Goal: Task Accomplishment & Management: Use online tool/utility

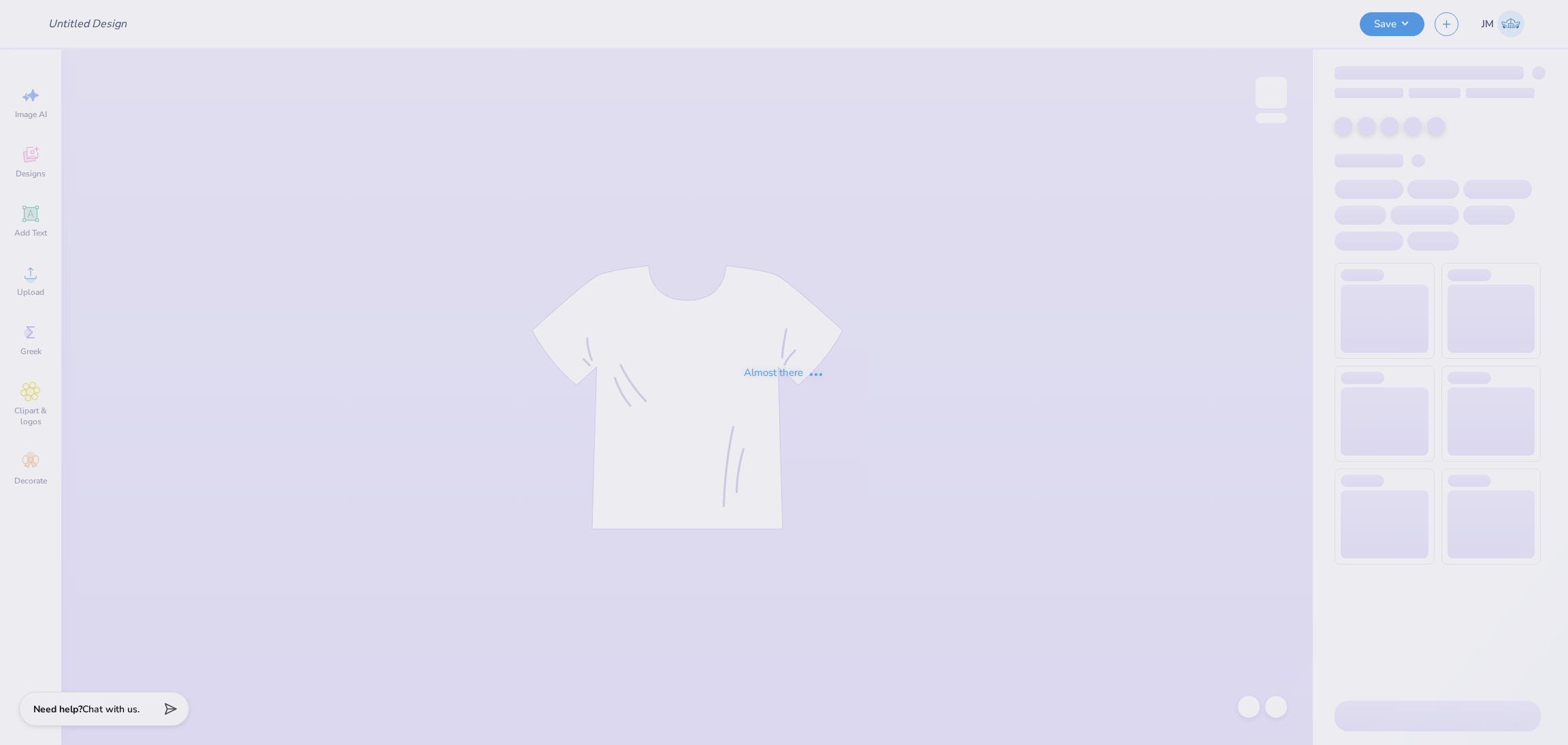
type input "Tulane lax"
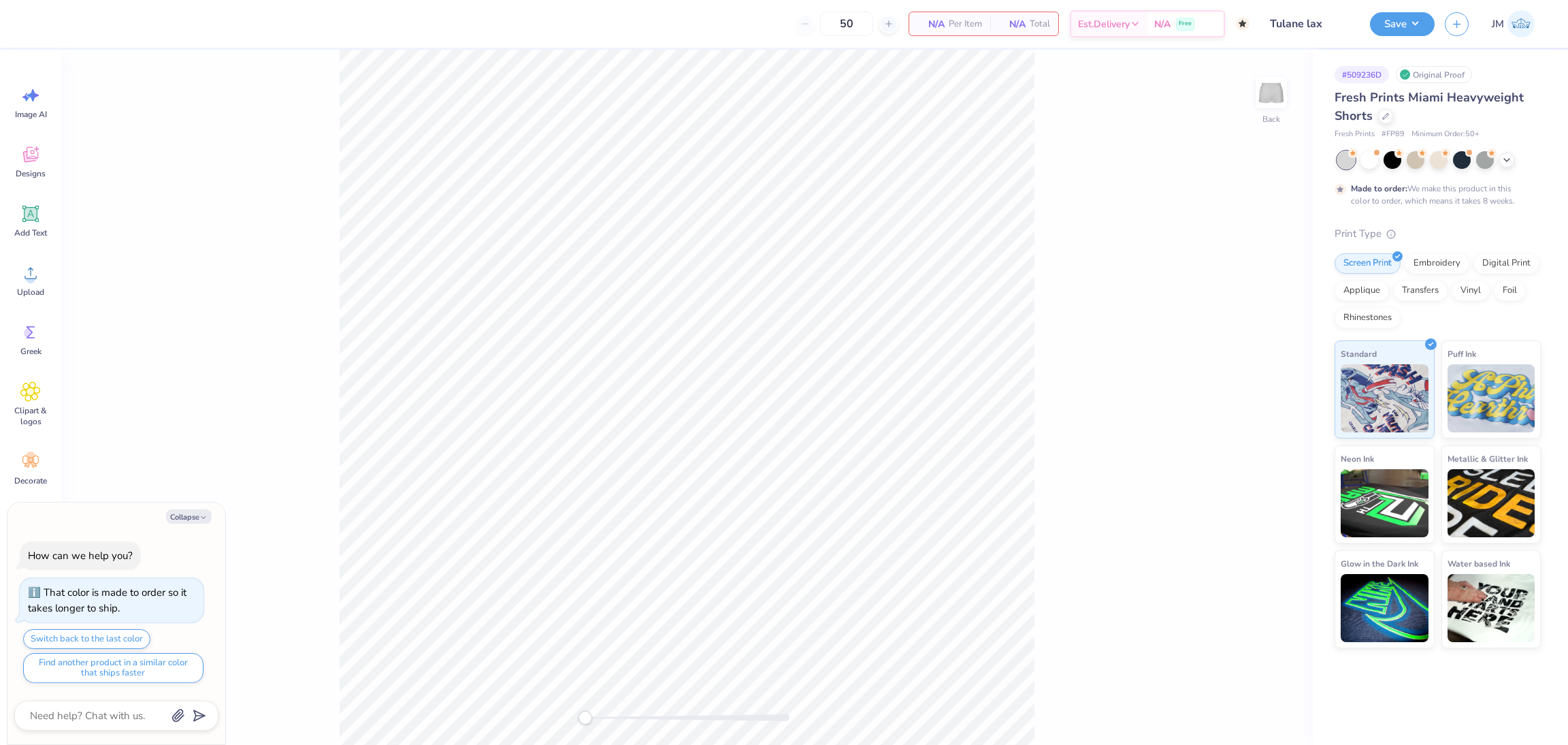
type textarea "x"
click at [34, 282] on icon at bounding box center [31, 273] width 21 height 21
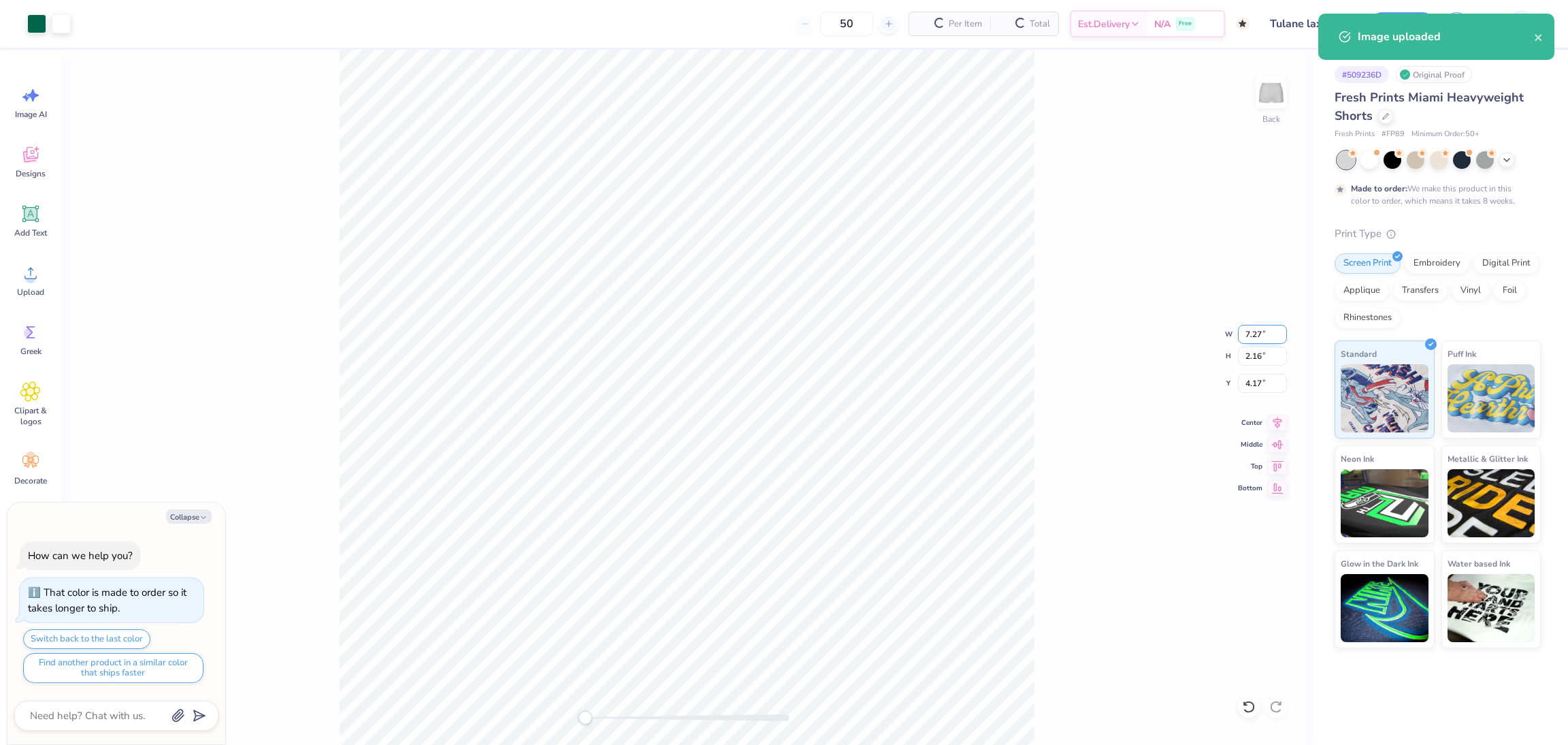
click at [1251, 337] on input "7.27" at bounding box center [1262, 334] width 49 height 19
type textarea "x"
type input "5"
type textarea "x"
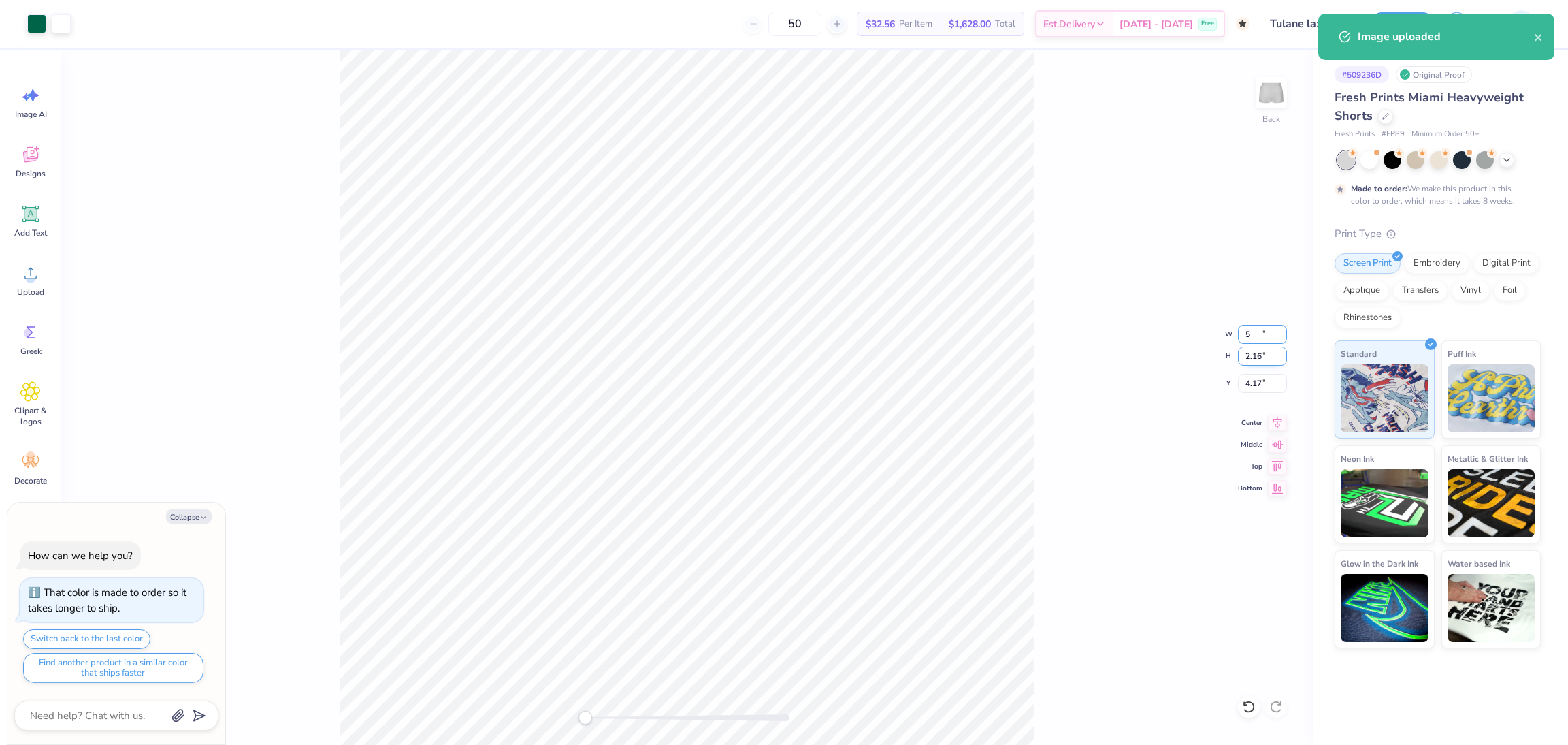
type input "5.00"
type input "1.49"
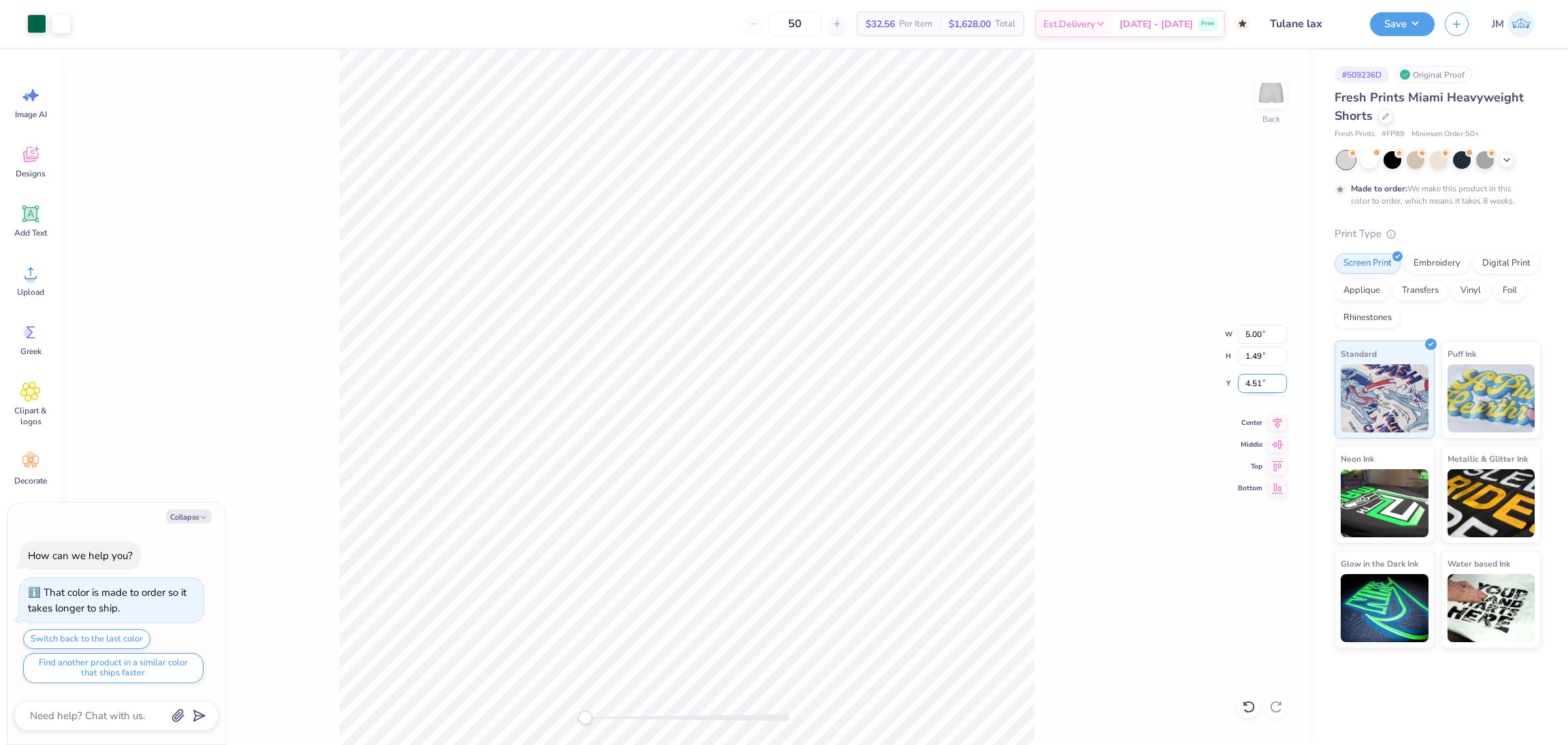
click at [1255, 381] on input "4.51" at bounding box center [1262, 383] width 49 height 19
type input "8"
click at [1047, 502] on div "Back W 5.00 5.00 " H 1.49 1.49 " Y 8.00 8.00 " Center Middle Top Bottom" at bounding box center [687, 397] width 1251 height 695
click at [35, 280] on icon at bounding box center [31, 273] width 21 height 21
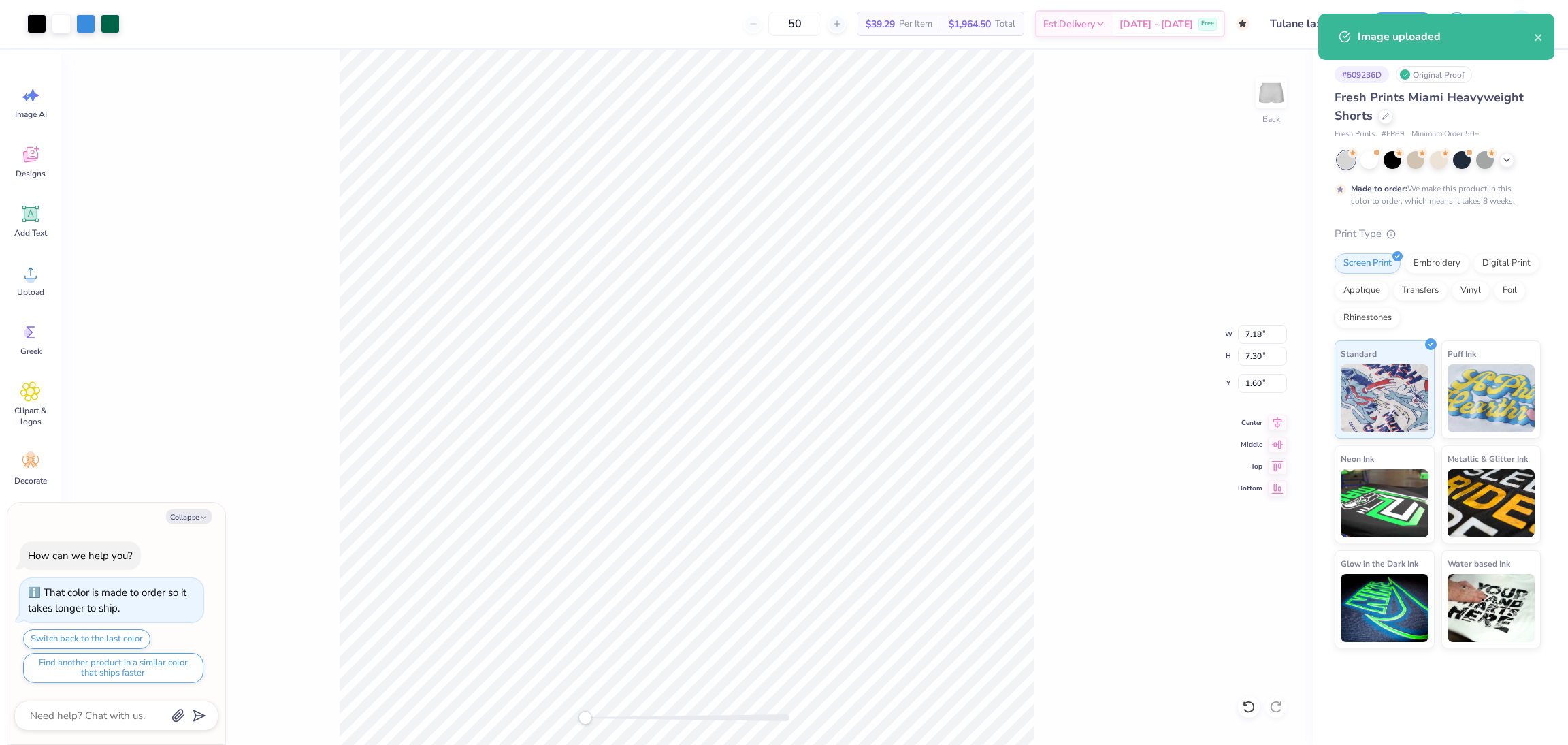
type textarea "x"
click at [1248, 357] on input "7.30" at bounding box center [1262, 356] width 49 height 19
type input "3.5"
type textarea "x"
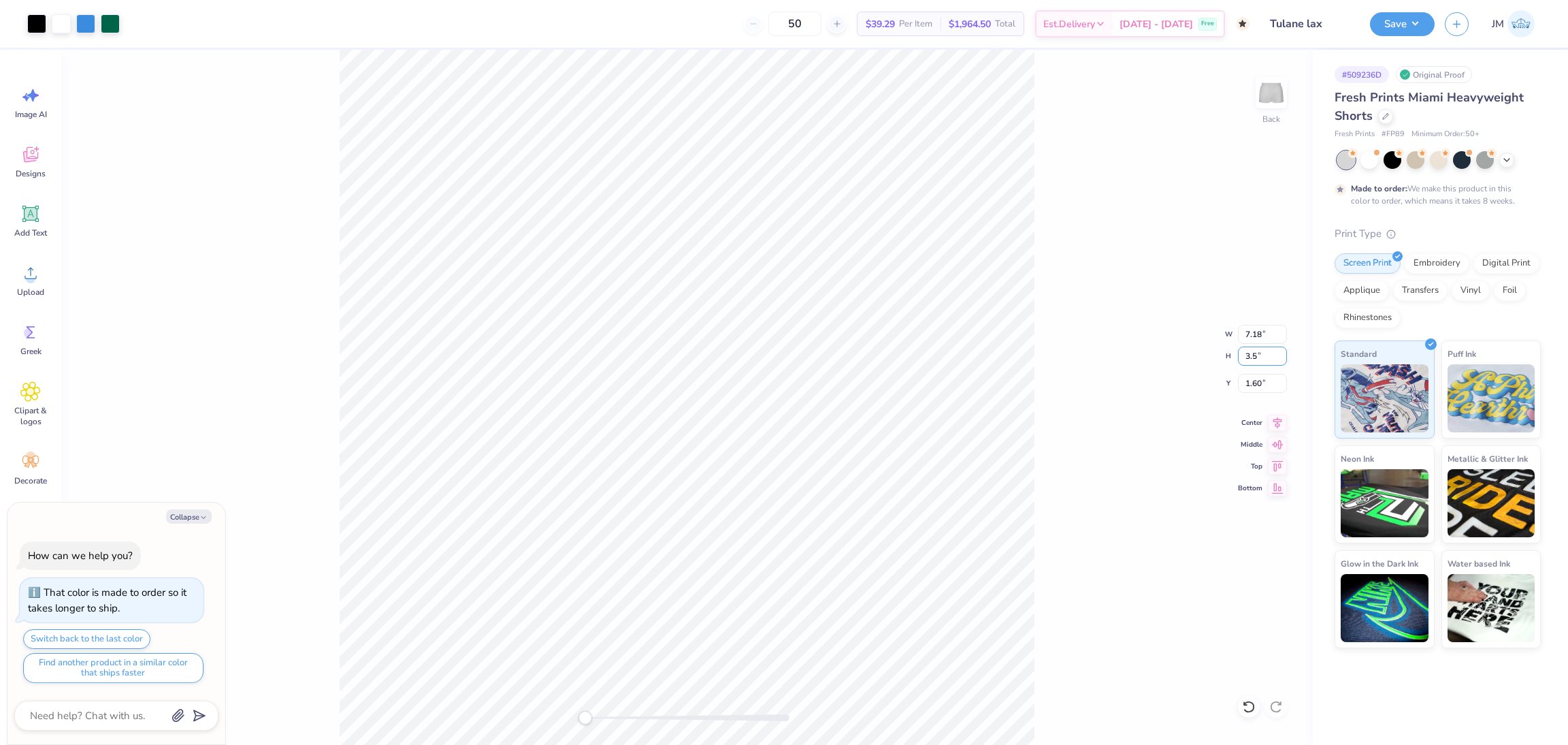
type input "3.45"
type input "3.50"
click at [1256, 390] on input "3.50" at bounding box center [1262, 383] width 49 height 19
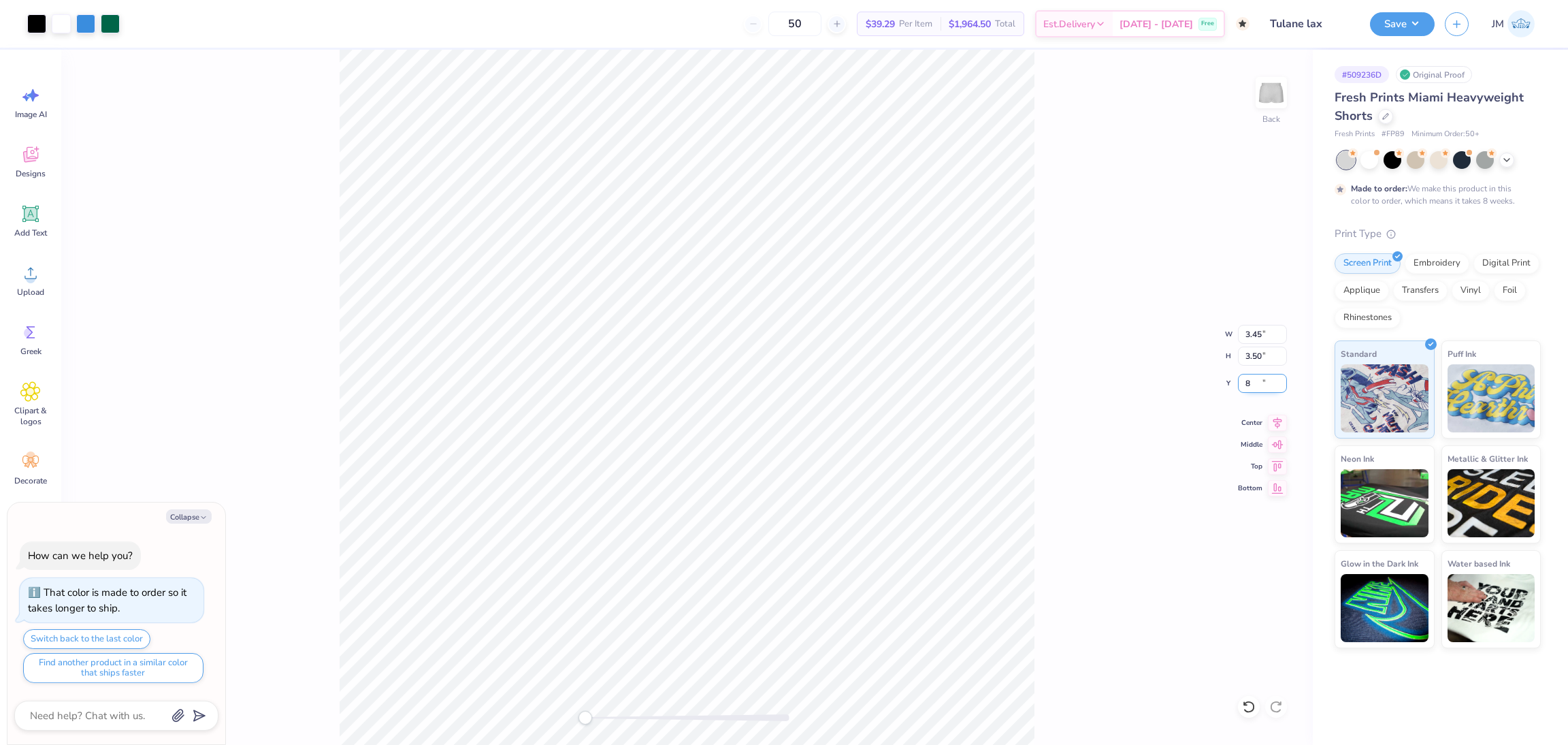
type input "8"
click at [1254, 391] on input "8" at bounding box center [1262, 383] width 49 height 19
type textarea "x"
click at [1256, 381] on input "6.50" at bounding box center [1262, 383] width 49 height 19
click at [1254, 381] on input "6.50" at bounding box center [1262, 383] width 49 height 19
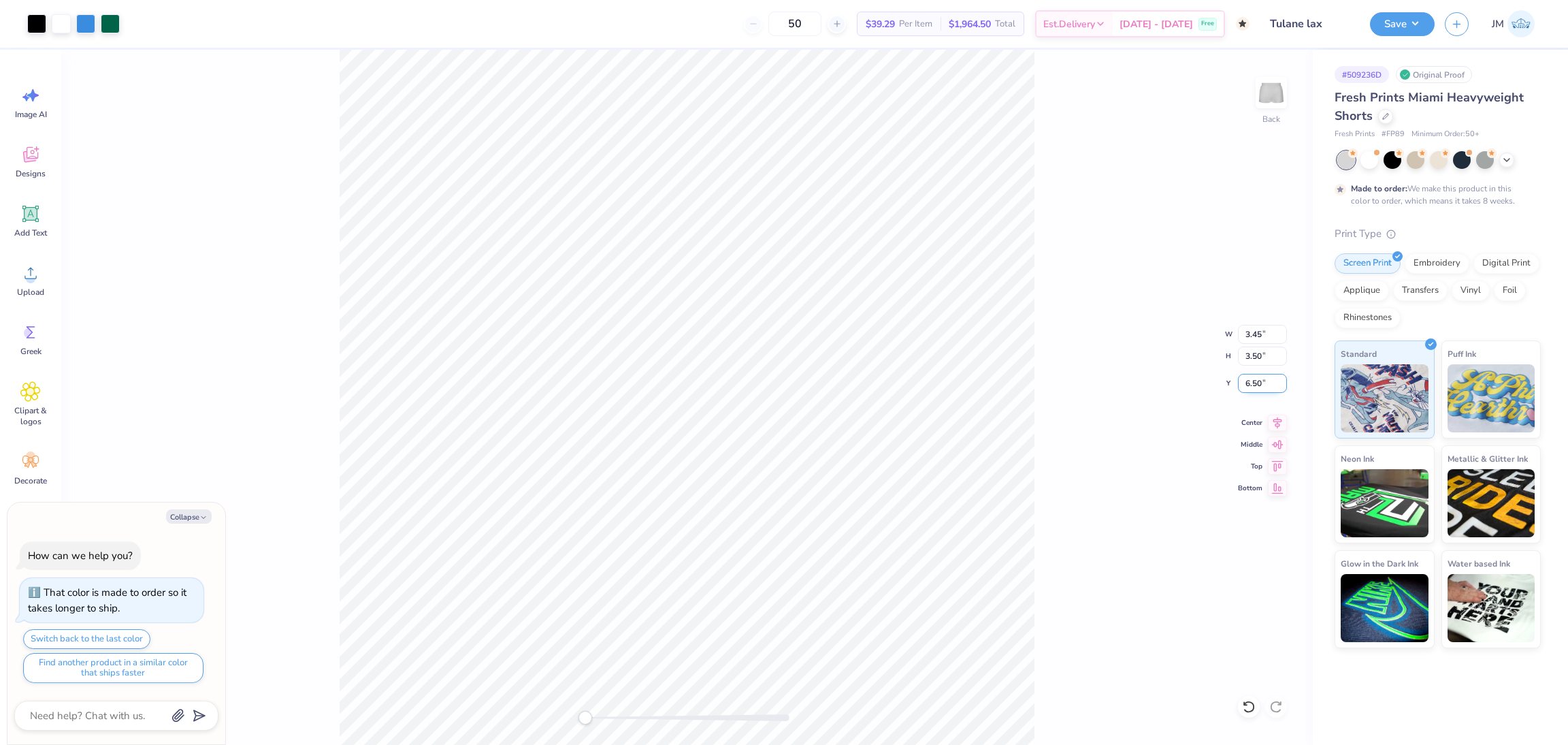
click at [1254, 381] on input "6.50" at bounding box center [1262, 383] width 49 height 19
type input "6"
type textarea "x"
type input "5.00"
type input "1.49"
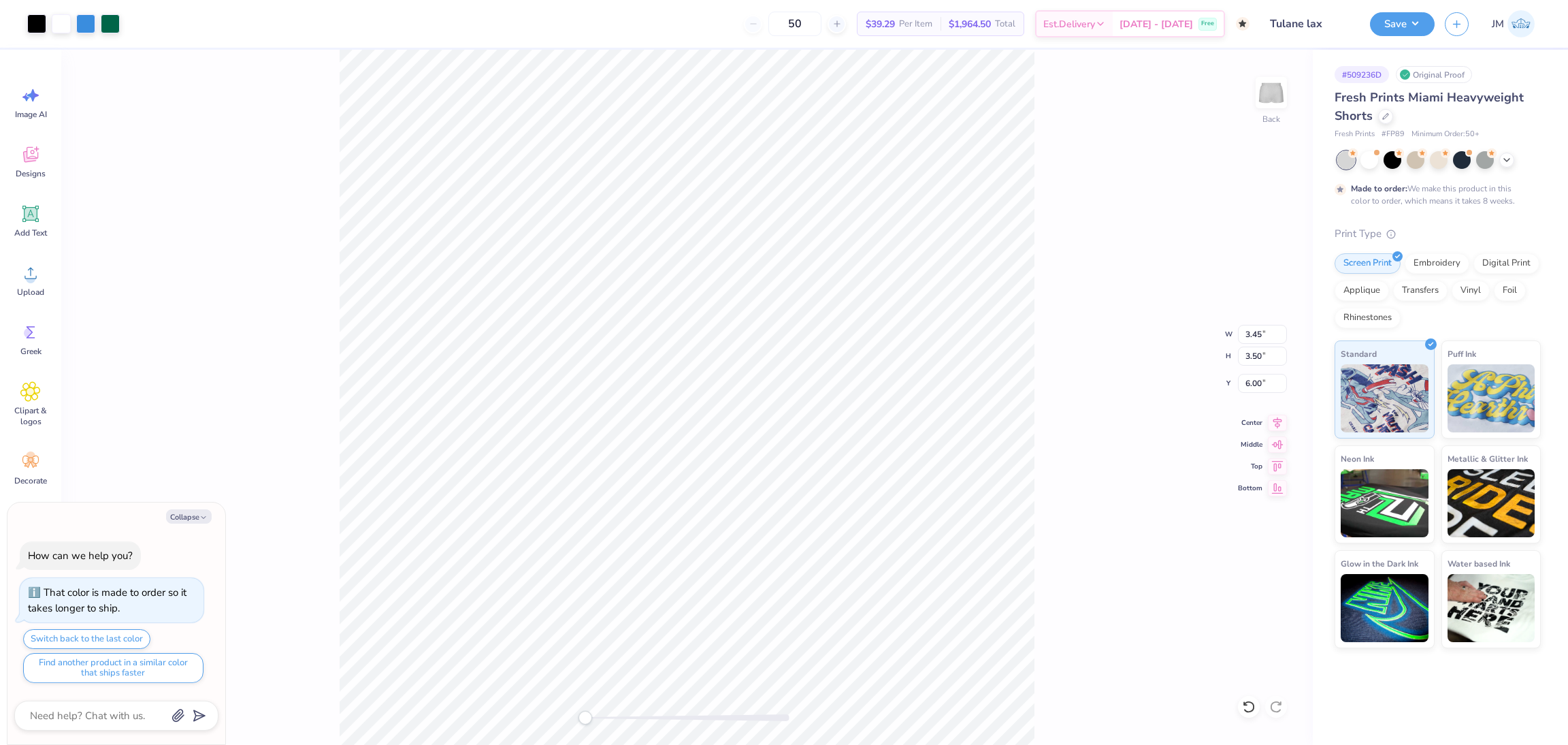
type input "8.00"
type textarea "x"
type input "3.45"
type input "3.50"
type input "6.00"
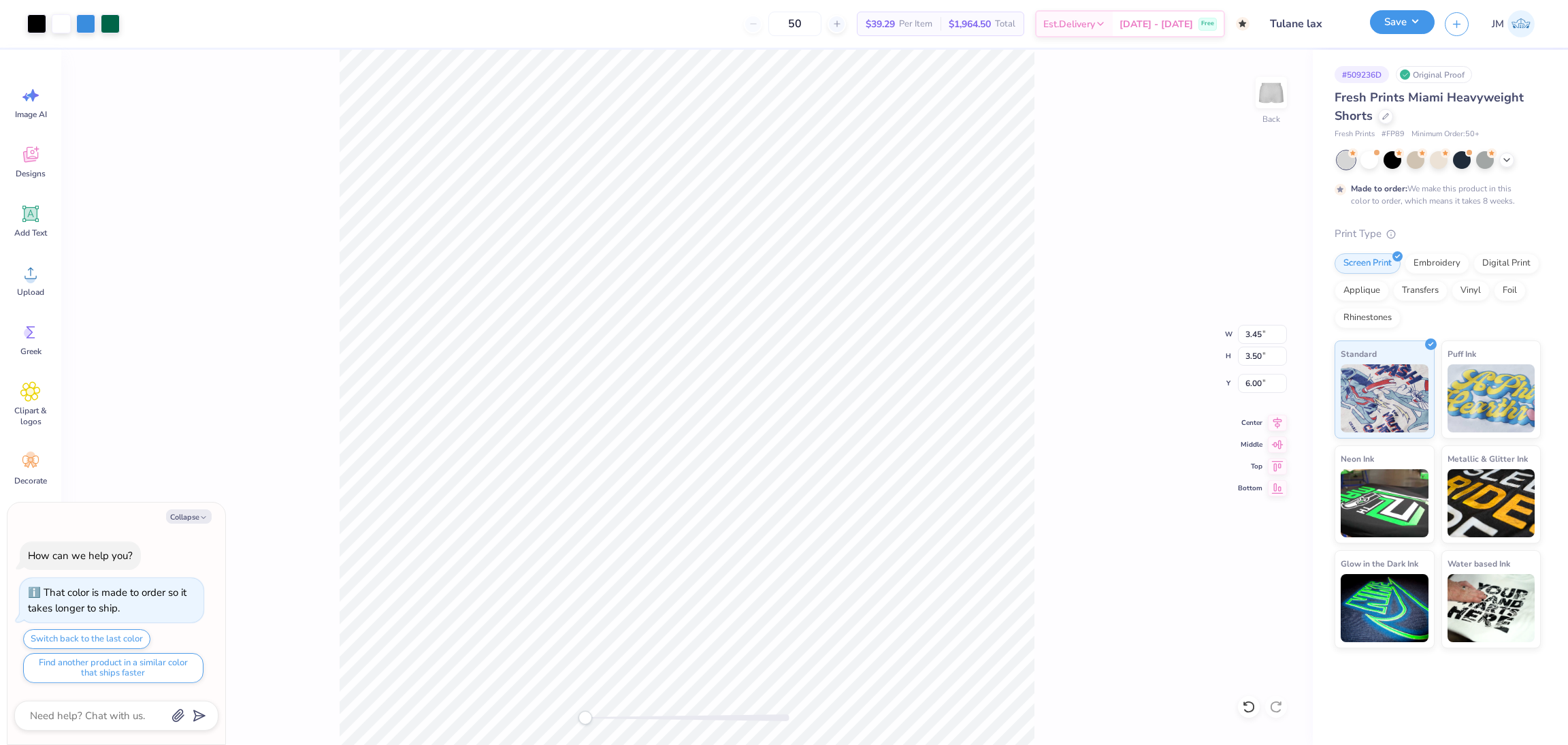
click at [1415, 18] on button "Save" at bounding box center [1403, 21] width 64 height 24
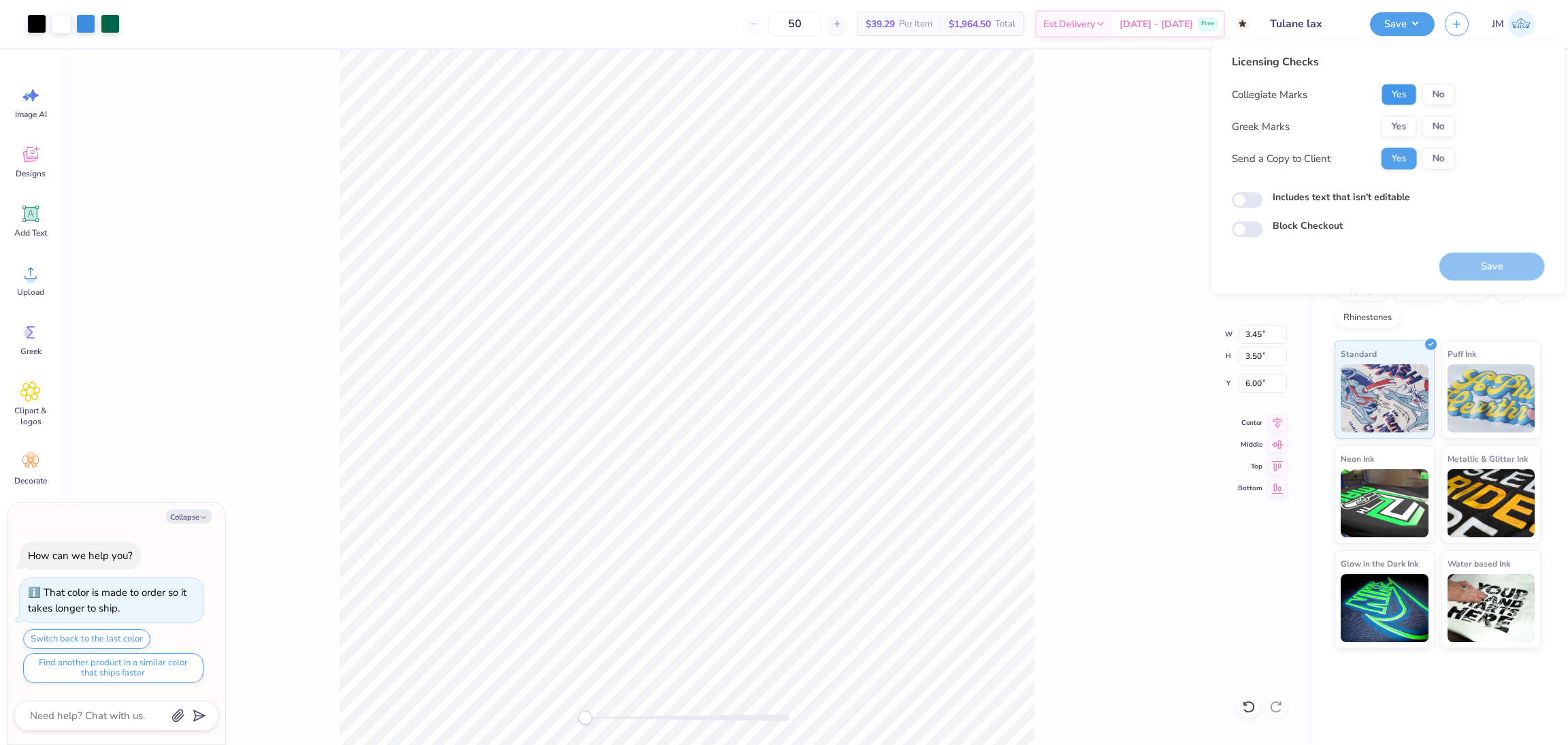
click at [1386, 95] on button "Yes" at bounding box center [1399, 95] width 35 height 21
click at [1441, 120] on button "No" at bounding box center [1439, 127] width 33 height 21
click at [1512, 264] on button "Save" at bounding box center [1492, 266] width 105 height 28
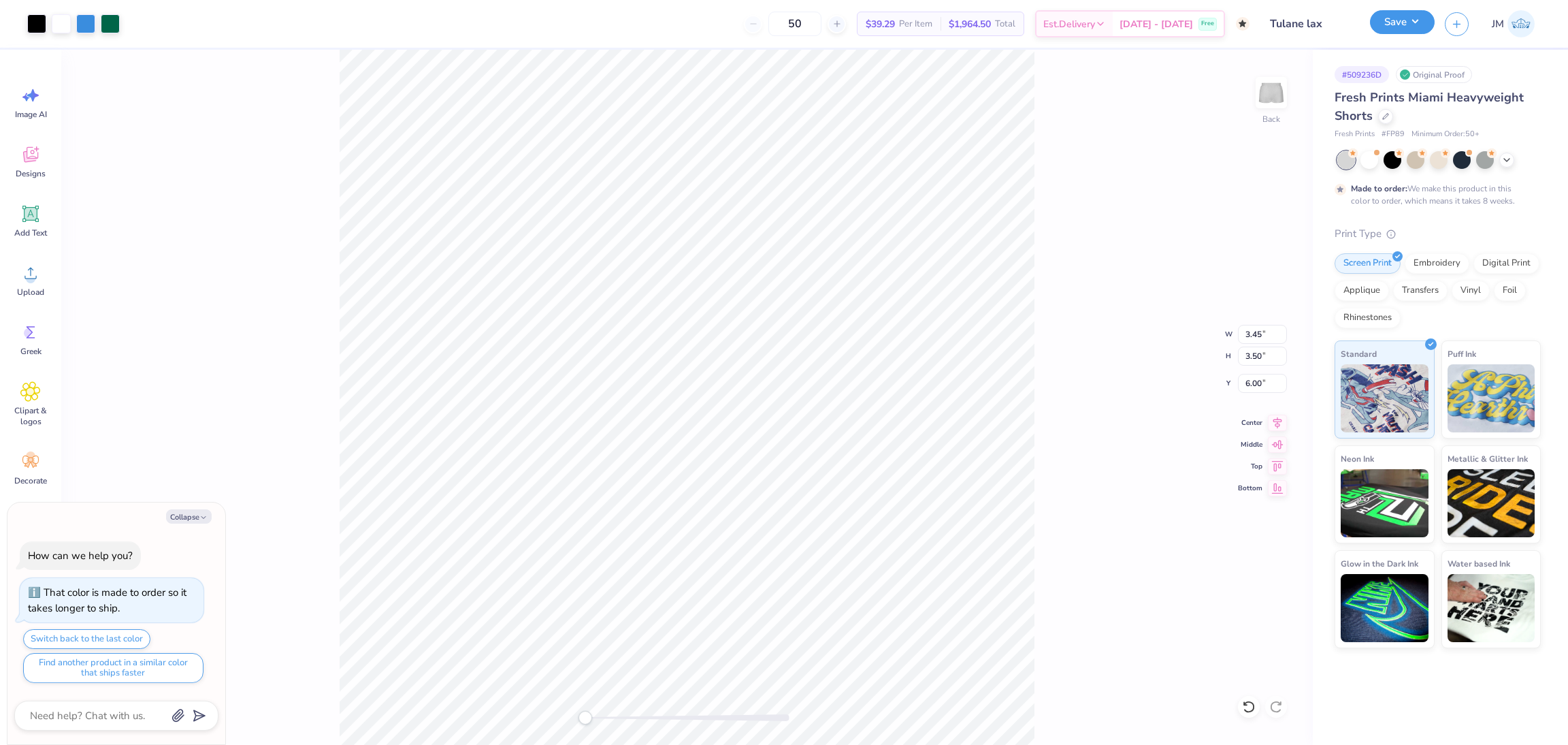
click at [1387, 18] on button "Save" at bounding box center [1403, 21] width 64 height 24
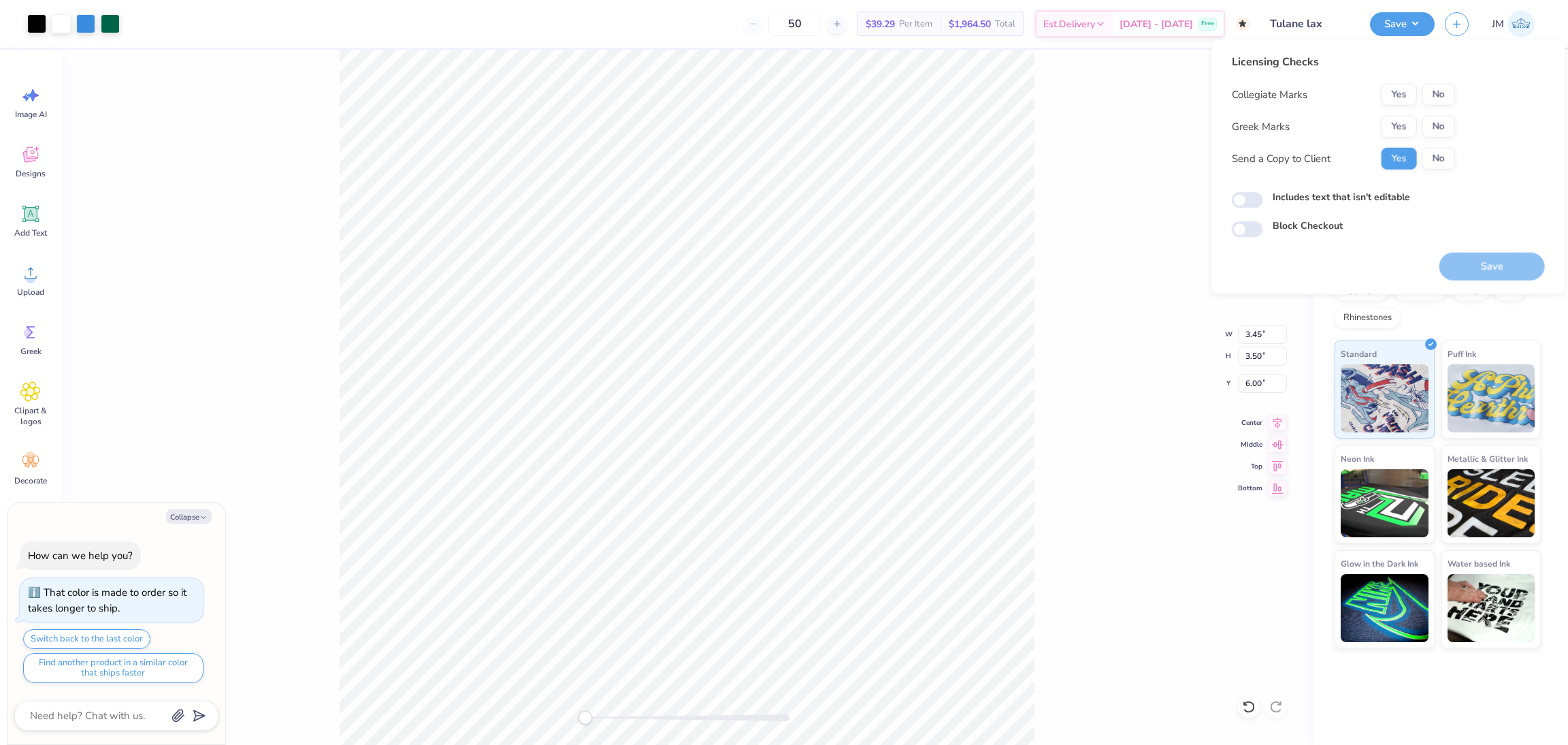
type textarea "x"
